Goal: Information Seeking & Learning: Learn about a topic

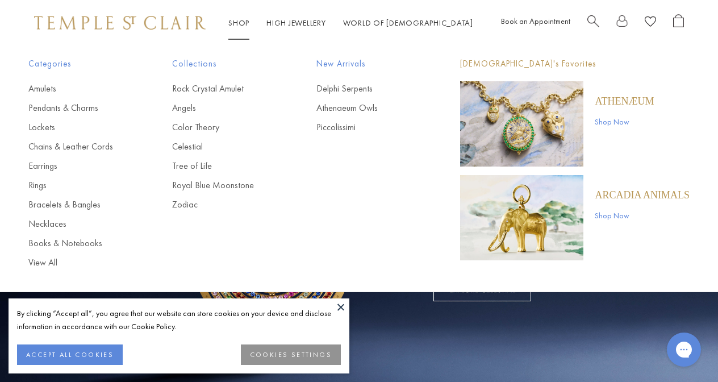
click at [192, 107] on link "Angels" at bounding box center [221, 108] width 98 height 13
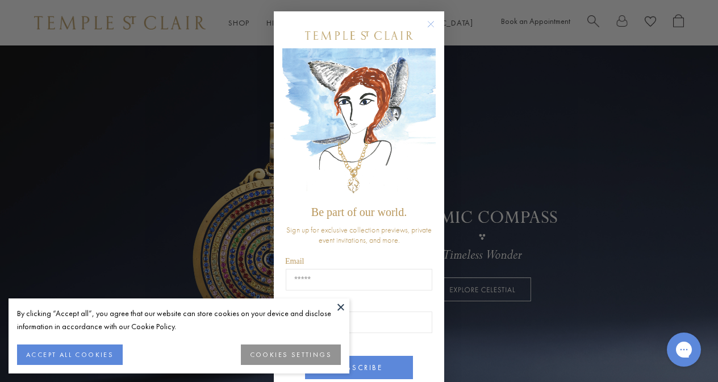
click at [431, 25] on circle "Close dialog" at bounding box center [431, 25] width 14 height 14
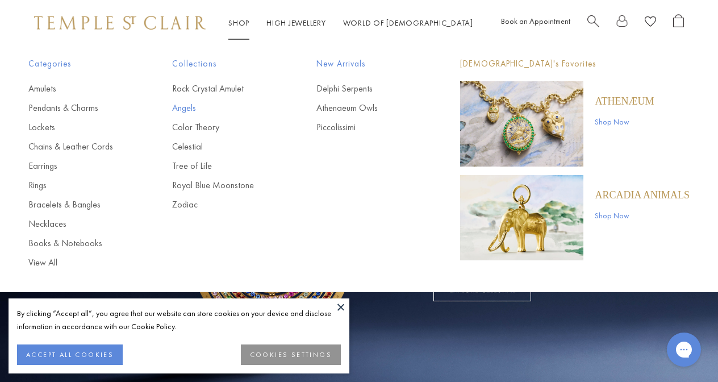
click at [192, 105] on link "Angels" at bounding box center [221, 108] width 98 height 13
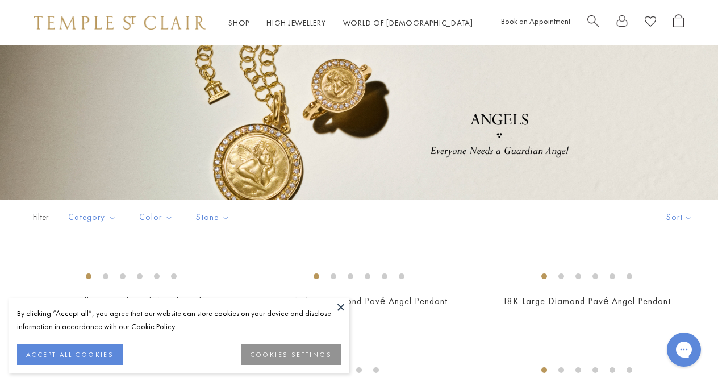
scroll to position [72, 0]
click at [342, 308] on button at bounding box center [340, 306] width 17 height 17
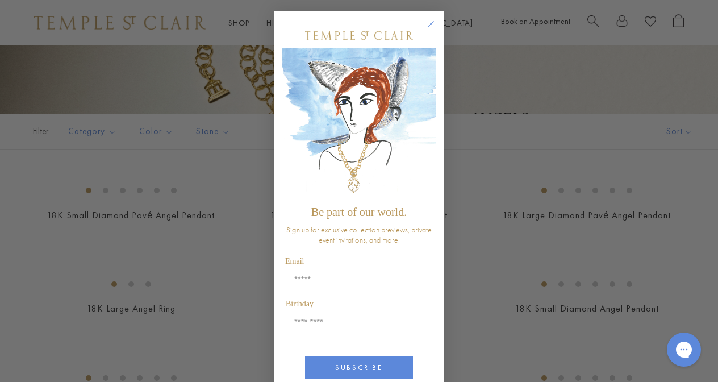
scroll to position [203, 0]
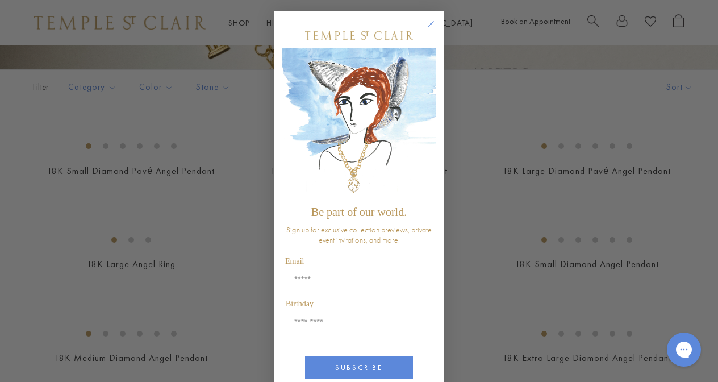
click at [432, 20] on circle "Close dialog" at bounding box center [431, 25] width 14 height 14
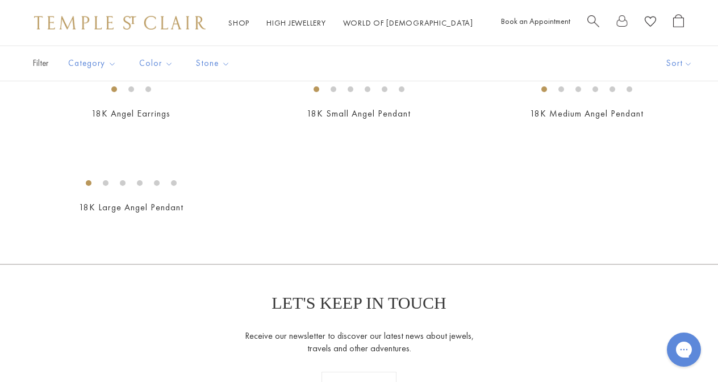
scroll to position [545, 0]
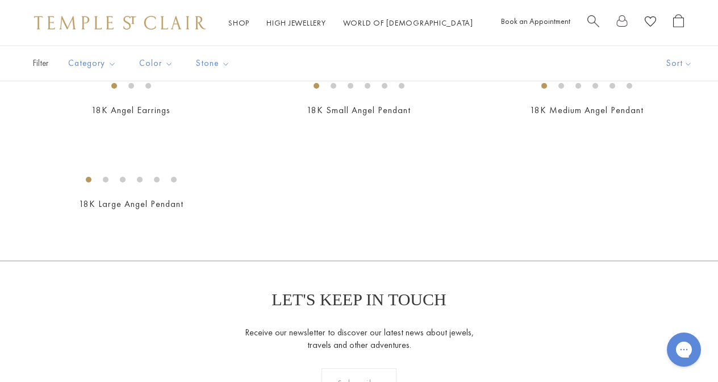
click at [0, 0] on img at bounding box center [0, 0] width 0 height 0
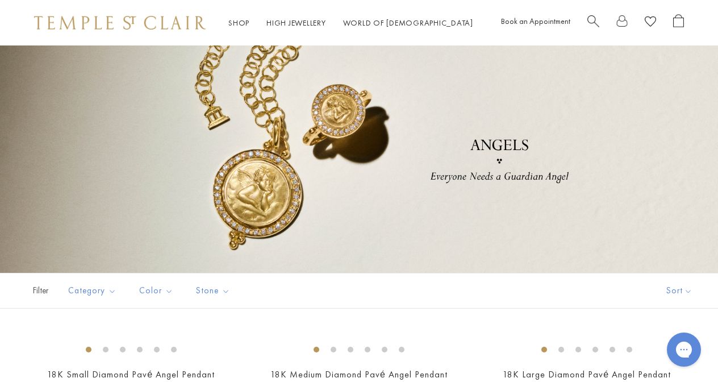
scroll to position [0, 0]
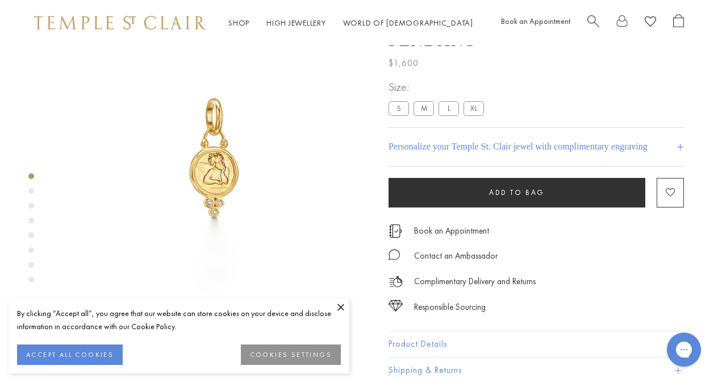
click at [32, 189] on div "Product gallery navigation" at bounding box center [31, 191] width 6 height 6
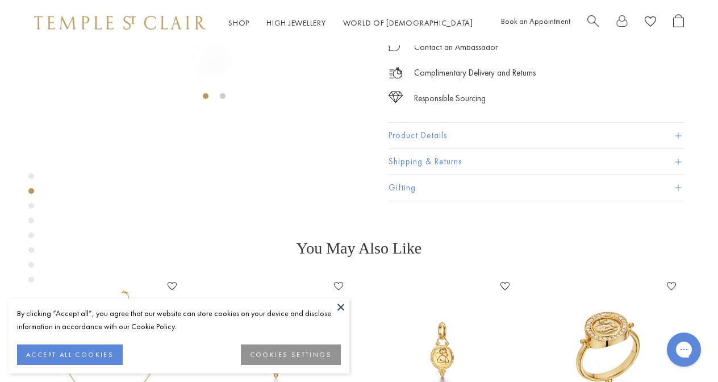
scroll to position [315, 0]
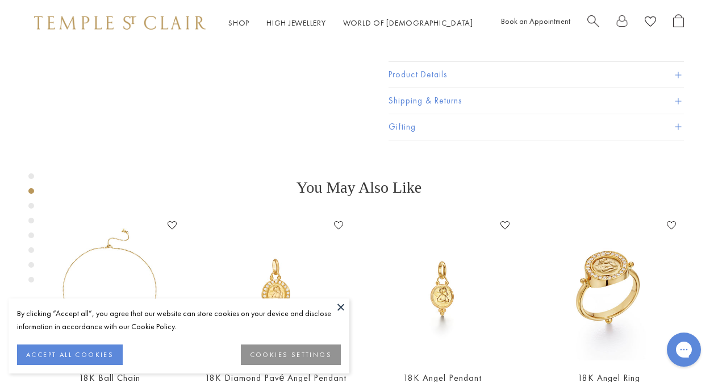
click at [31, 205] on div "Product gallery navigation" at bounding box center [31, 206] width 6 height 6
click at [30, 206] on div "Product gallery navigation" at bounding box center [31, 206] width 6 height 6
click at [340, 306] on button at bounding box center [340, 306] width 17 height 17
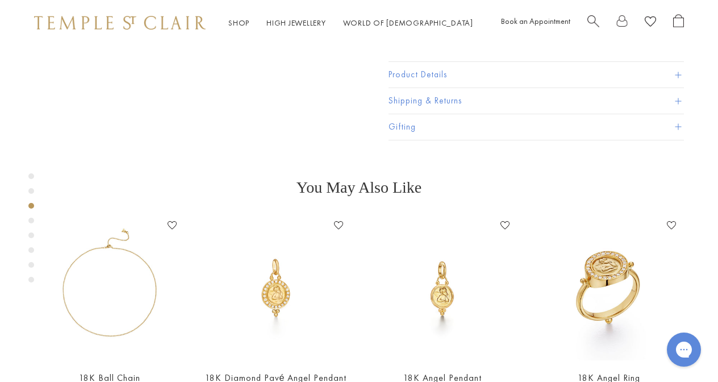
click at [31, 219] on div "Product gallery navigation" at bounding box center [31, 221] width 6 height 6
click at [30, 230] on div "Product gallery navigation" at bounding box center [31, 230] width 6 height 121
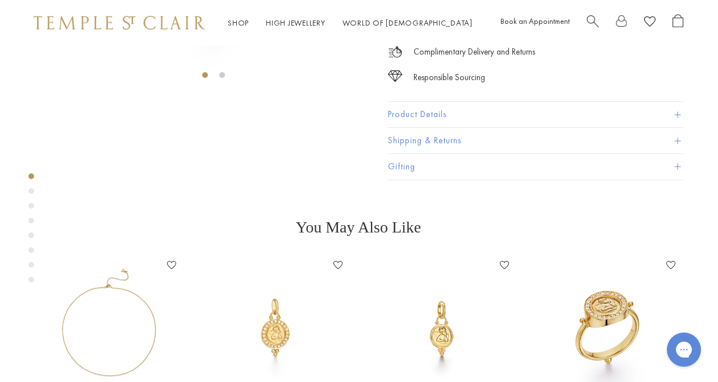
scroll to position [0, 1]
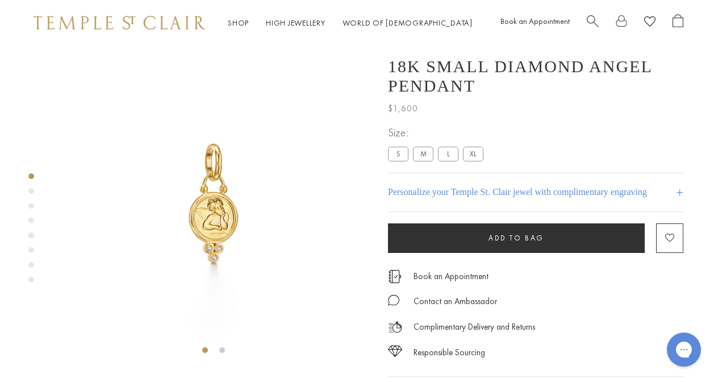
scroll to position [315, 0]
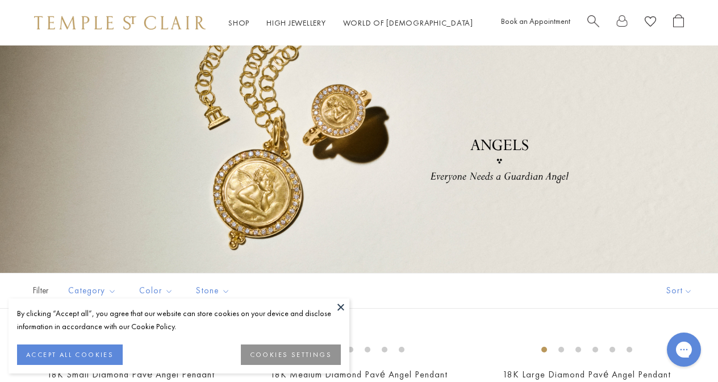
click at [340, 305] on button at bounding box center [340, 306] width 17 height 17
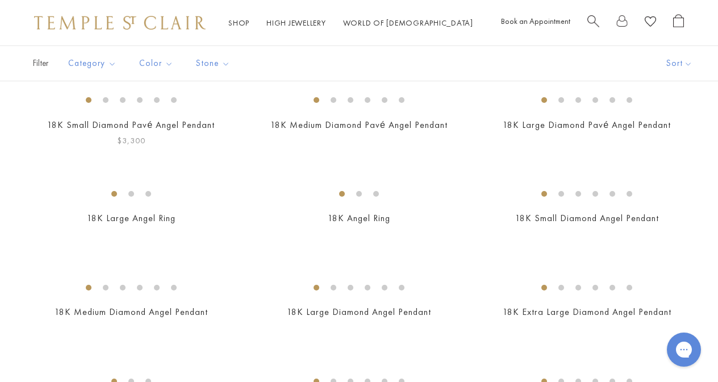
scroll to position [249, 0]
click at [0, 0] on img at bounding box center [0, 0] width 0 height 0
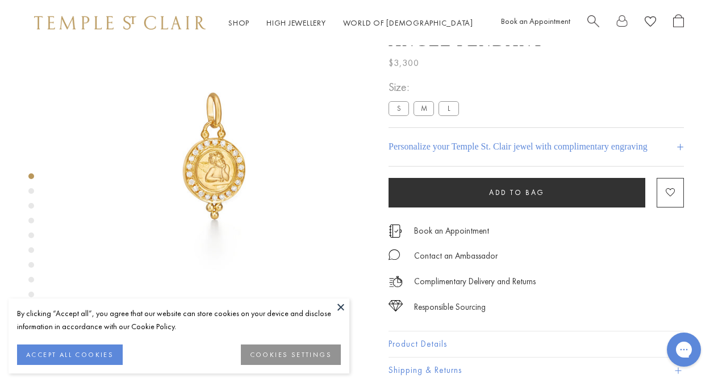
click at [341, 304] on button at bounding box center [340, 306] width 17 height 17
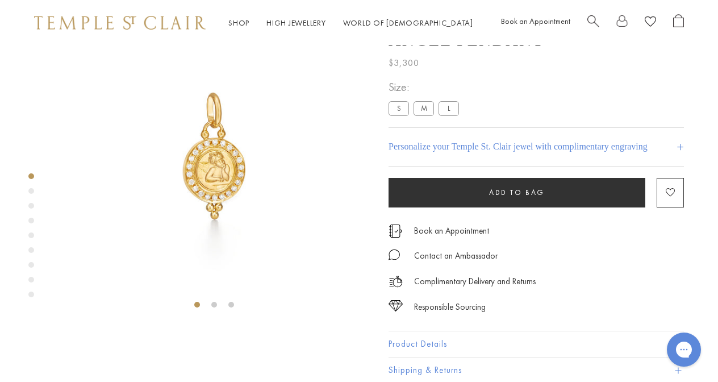
click at [30, 190] on div "Product gallery navigation" at bounding box center [31, 191] width 6 height 6
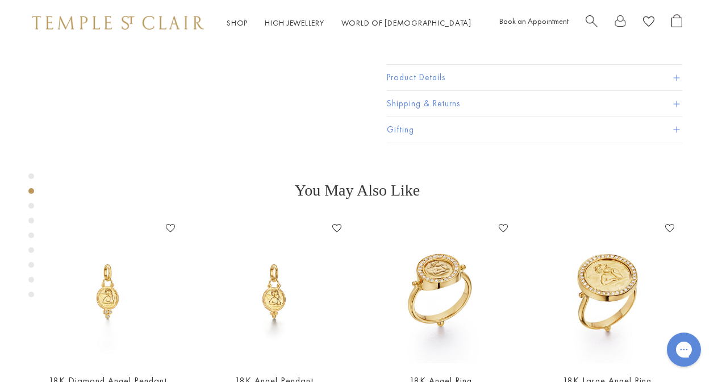
scroll to position [313, 2]
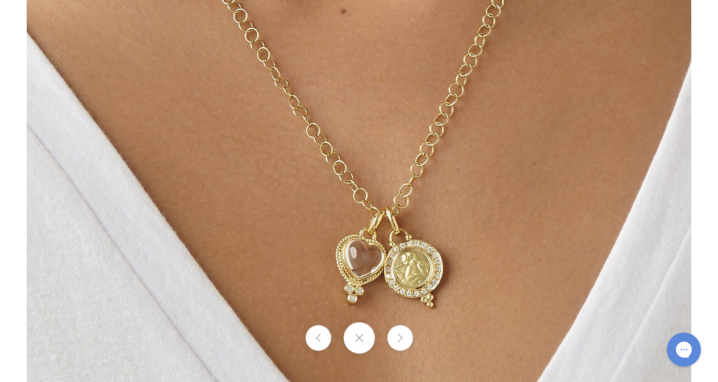
click at [363, 339] on button at bounding box center [358, 337] width 31 height 31
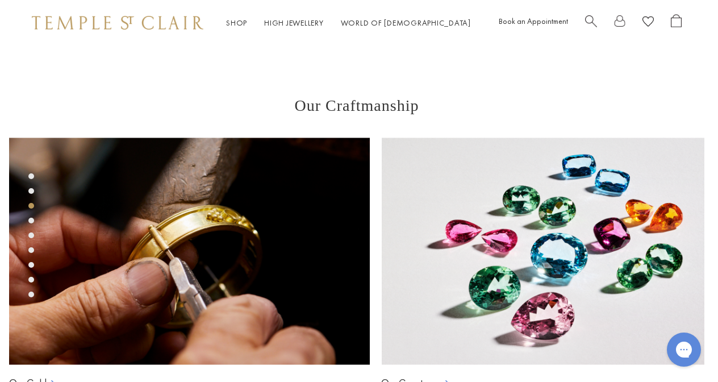
scroll to position [668, 2]
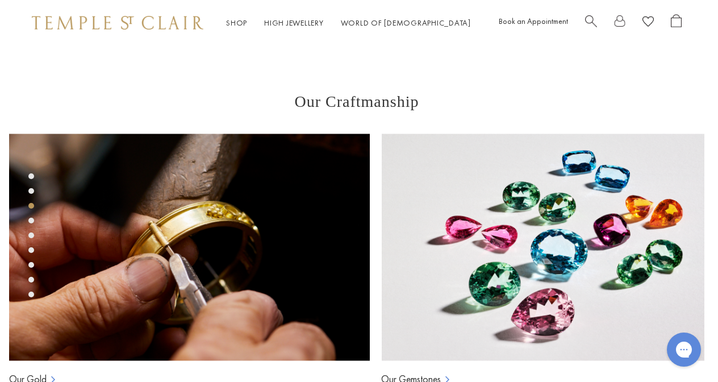
click at [32, 222] on div "Product gallery navigation" at bounding box center [31, 221] width 6 height 6
click at [32, 233] on div "Product gallery navigation" at bounding box center [31, 235] width 6 height 6
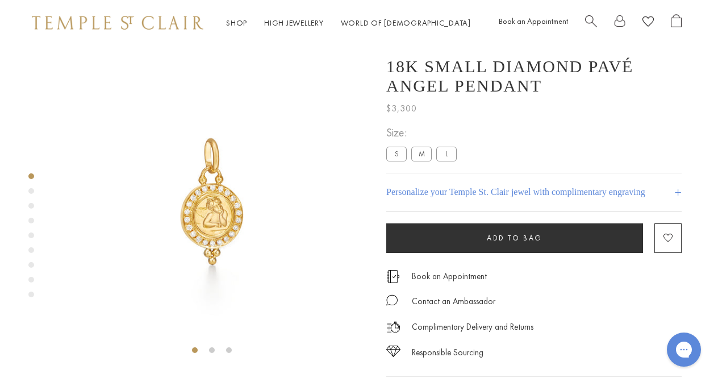
scroll to position [0, 2]
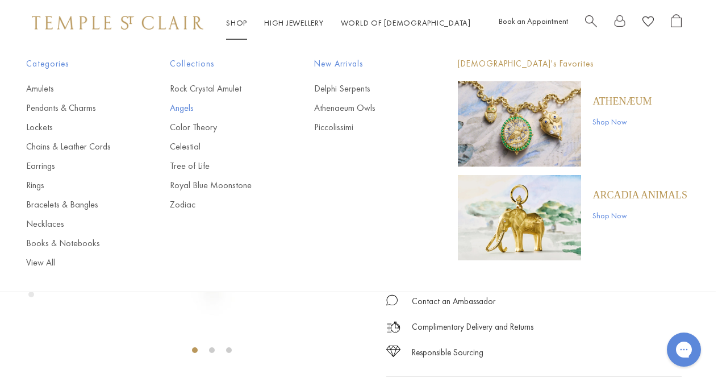
click at [187, 109] on link "Angels" at bounding box center [219, 108] width 98 height 13
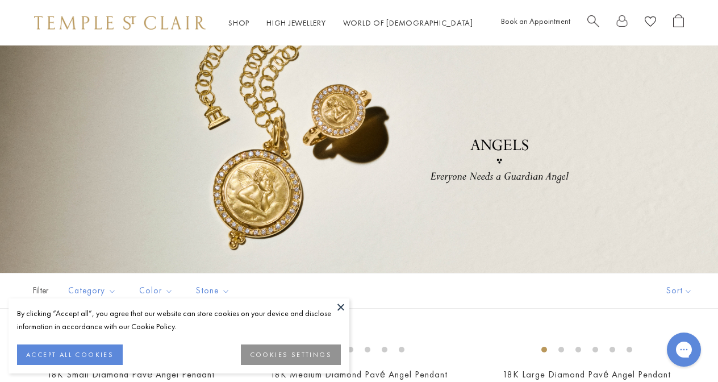
click at [339, 306] on button at bounding box center [340, 306] width 17 height 17
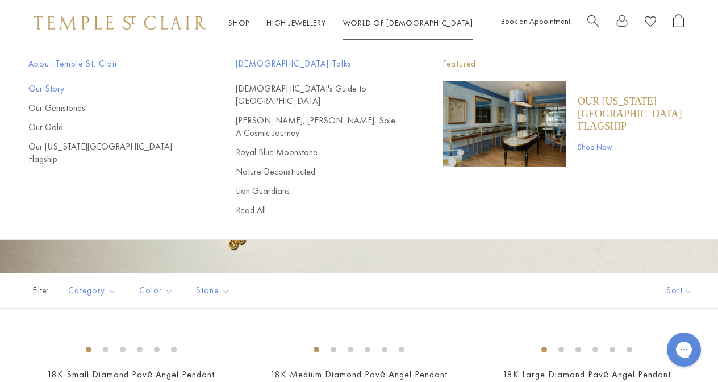
click at [57, 88] on link "Our Story" at bounding box center [109, 88] width 162 height 13
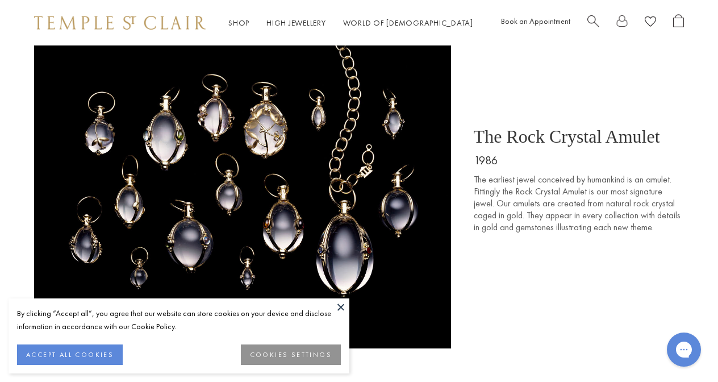
scroll to position [994, 0]
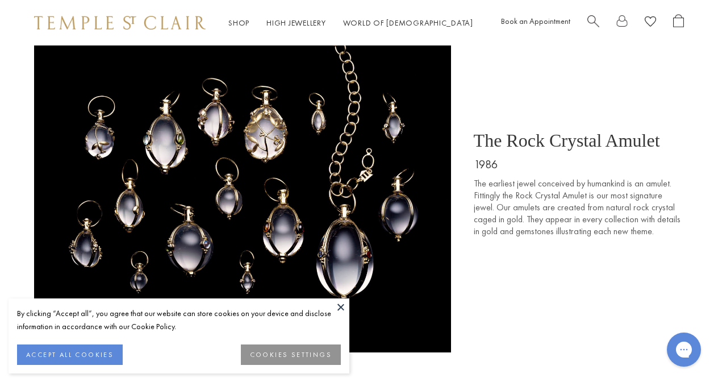
click at [340, 303] on button at bounding box center [340, 306] width 17 height 17
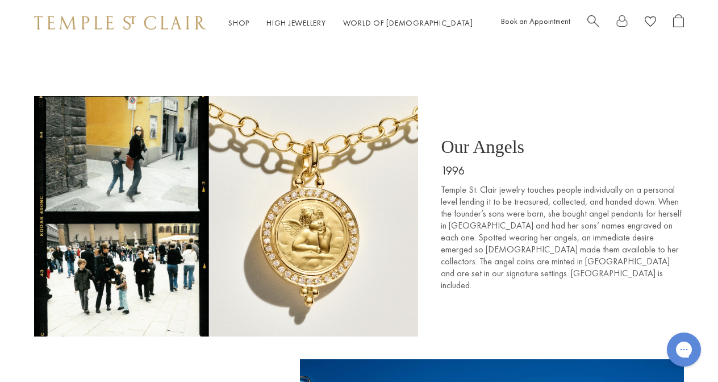
scroll to position [1486, 0]
click at [139, 172] on img at bounding box center [226, 216] width 384 height 240
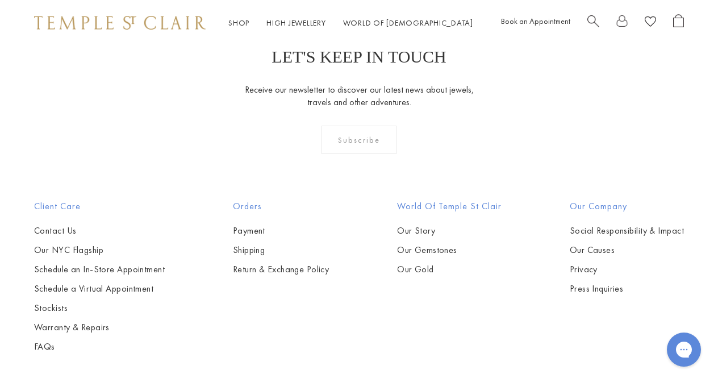
scroll to position [6607, 0]
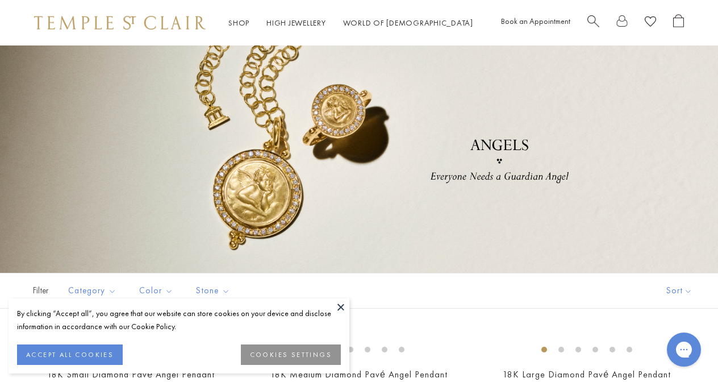
click at [339, 311] on button at bounding box center [340, 306] width 17 height 17
